Goal: Check status: Check status

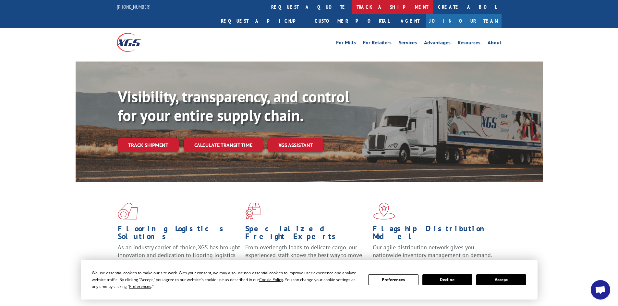
click at [351, 6] on link "track a shipment" at bounding box center [391, 7] width 81 height 14
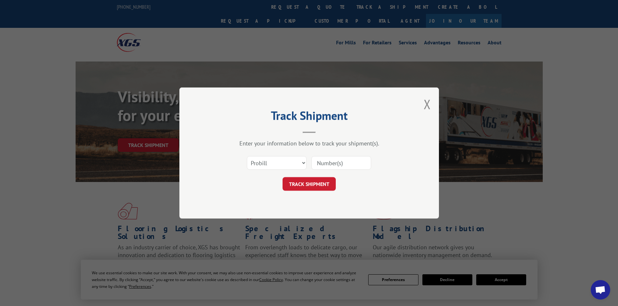
click at [322, 160] on input at bounding box center [341, 163] width 60 height 14
paste input "17326387"
type input "17326387"
click at [312, 185] on button "TRACK SHIPMENT" at bounding box center [308, 184] width 53 height 14
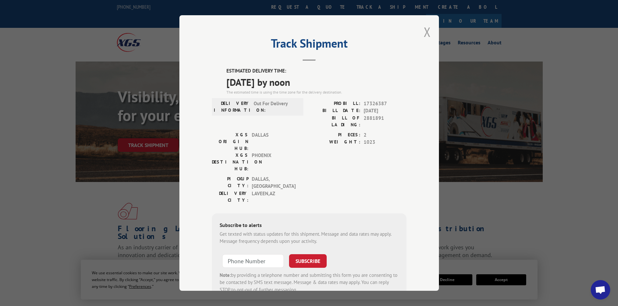
click at [423, 31] on button "Close modal" at bounding box center [426, 31] width 7 height 17
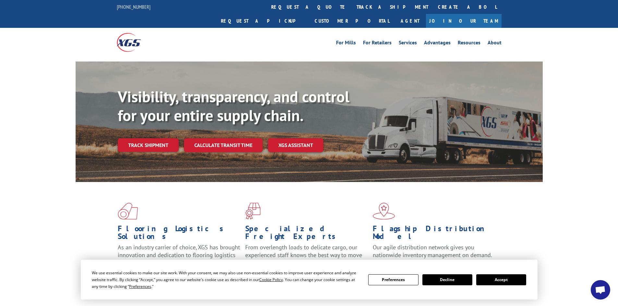
click at [351, 1] on link "track a shipment" at bounding box center [391, 7] width 81 height 14
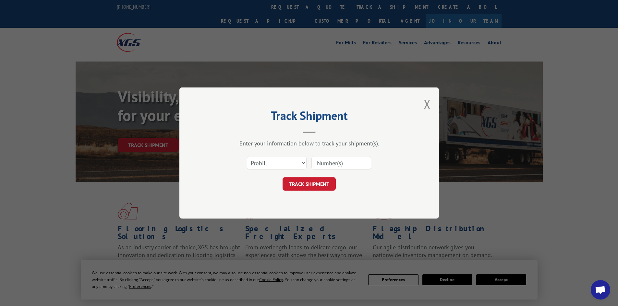
click at [327, 164] on input at bounding box center [341, 163] width 60 height 14
paste input "17556113"
type input "17556113"
click at [325, 186] on button "TRACK SHIPMENT" at bounding box center [308, 184] width 53 height 14
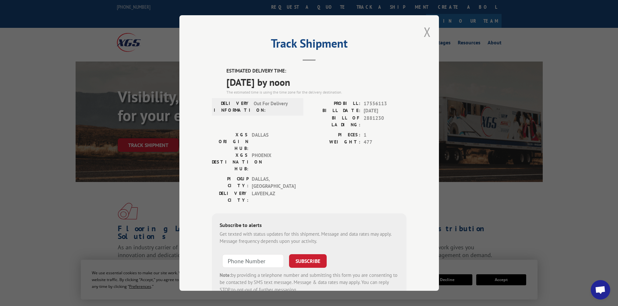
click at [423, 23] on button "Close modal" at bounding box center [426, 31] width 7 height 17
